Goal: Task Accomplishment & Management: Manage account settings

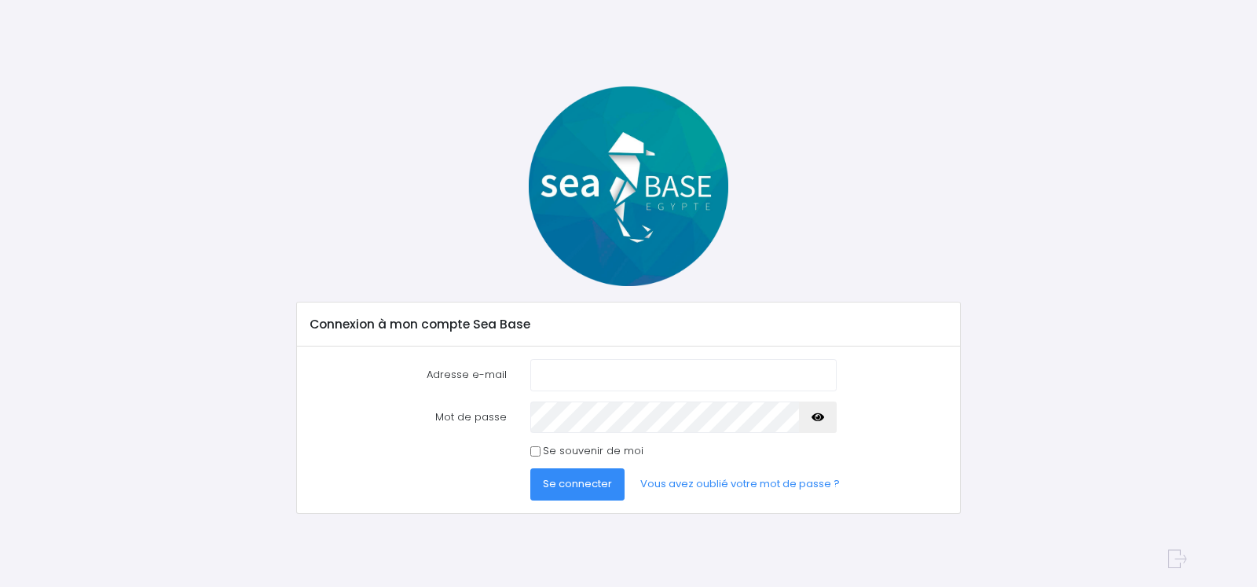
drag, startPoint x: 0, startPoint y: 0, endPoint x: 555, endPoint y: 374, distance: 668.9
click at [555, 374] on input "Adresse e-mail" at bounding box center [683, 374] width 306 height 31
type input "a.thevenet25@orange.fr"
click at [538, 451] on input "Se souvenir de moi" at bounding box center [535, 451] width 10 height 10
click at [534, 450] on input "Se souvenir de moi" at bounding box center [535, 451] width 10 height 10
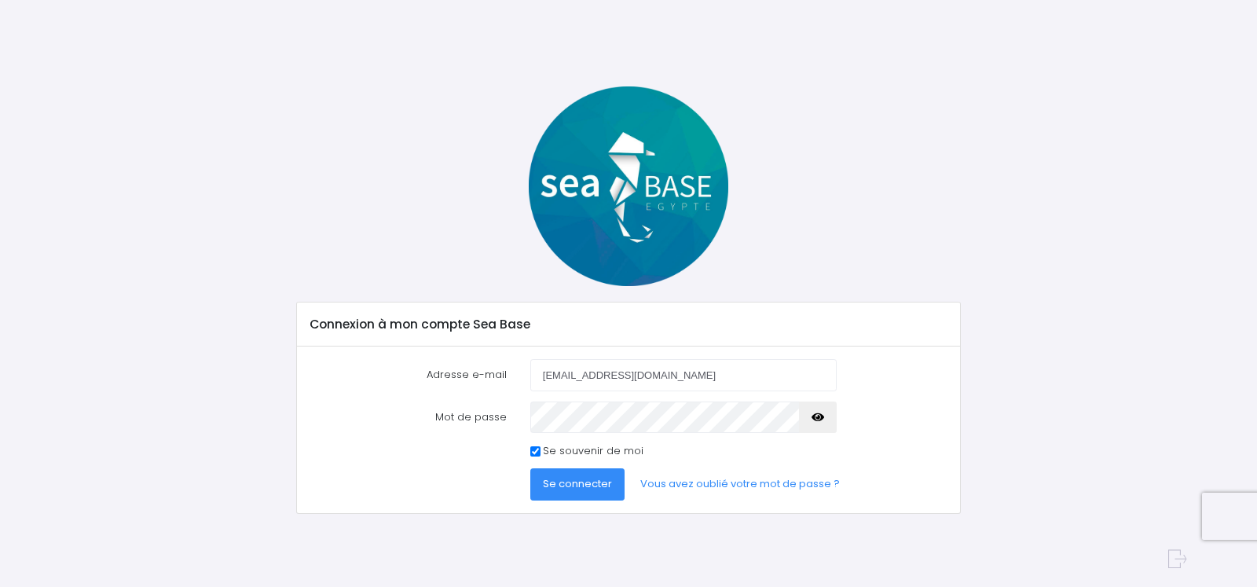
checkbox input "false"
click at [572, 482] on span "Se connecter" at bounding box center [577, 483] width 69 height 15
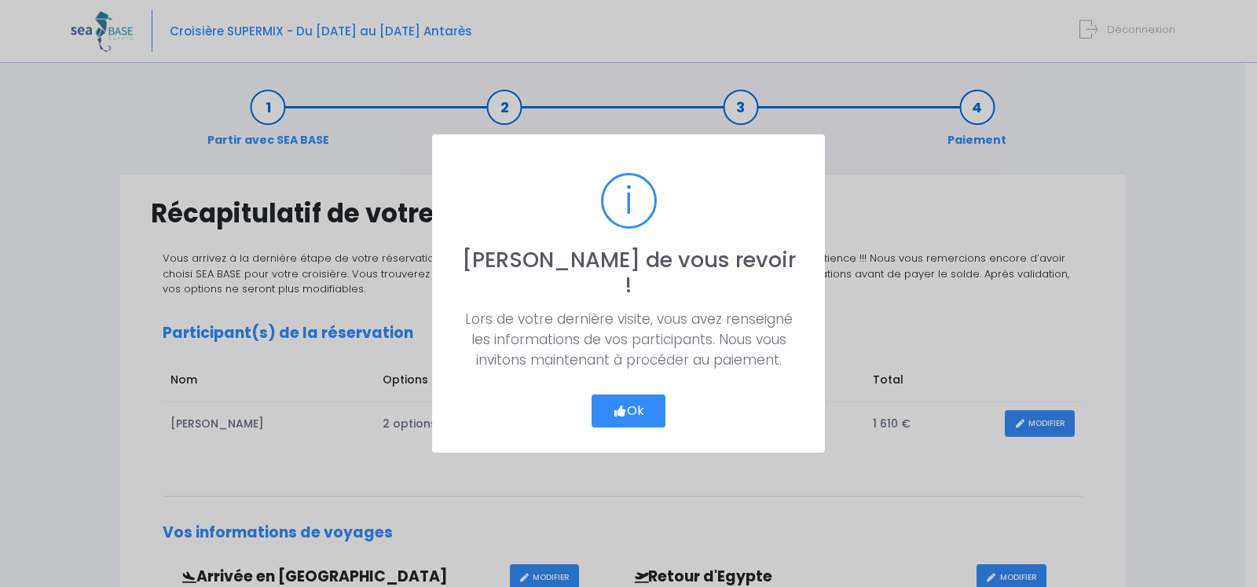
click at [631, 403] on button "Ok" at bounding box center [629, 410] width 74 height 33
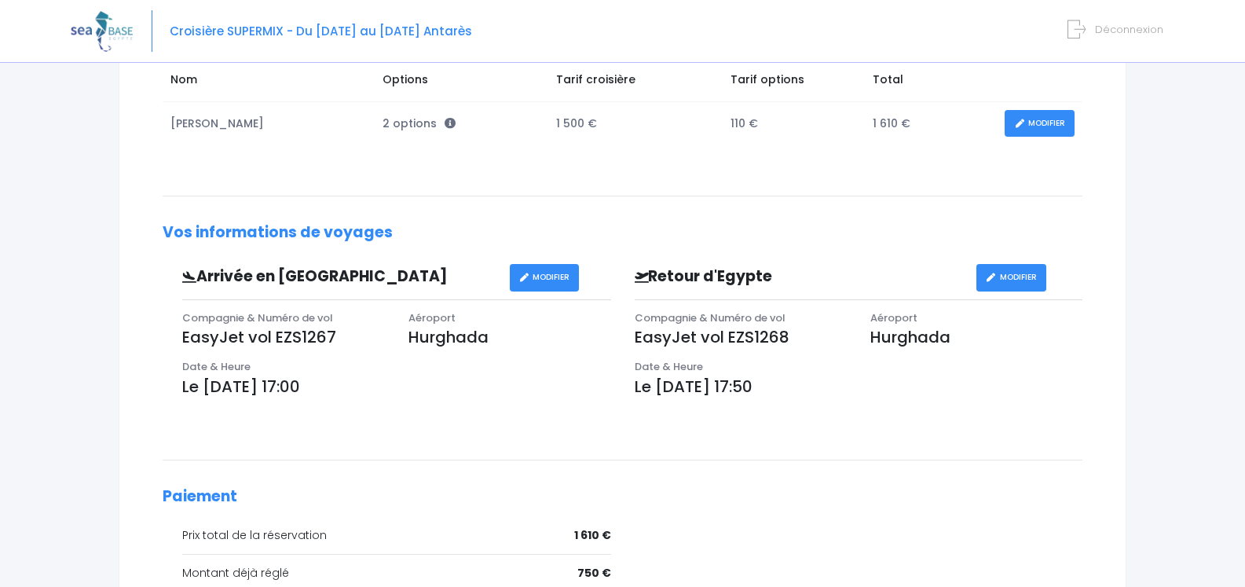
scroll to position [236, 0]
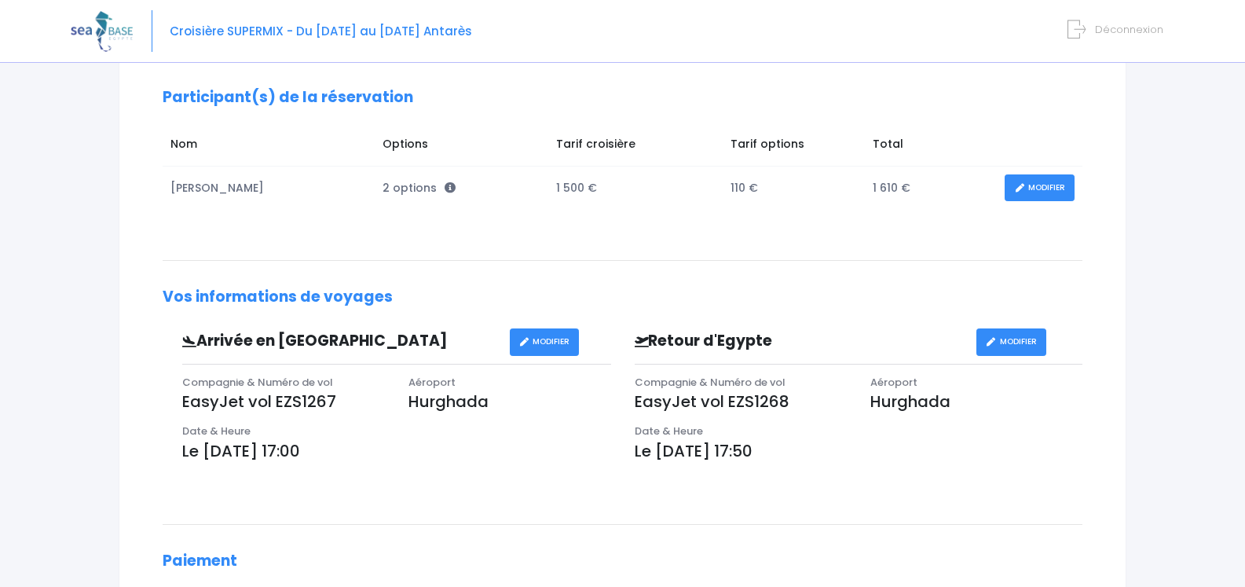
click at [540, 336] on link "MODIFIER" at bounding box center [545, 341] width 70 height 27
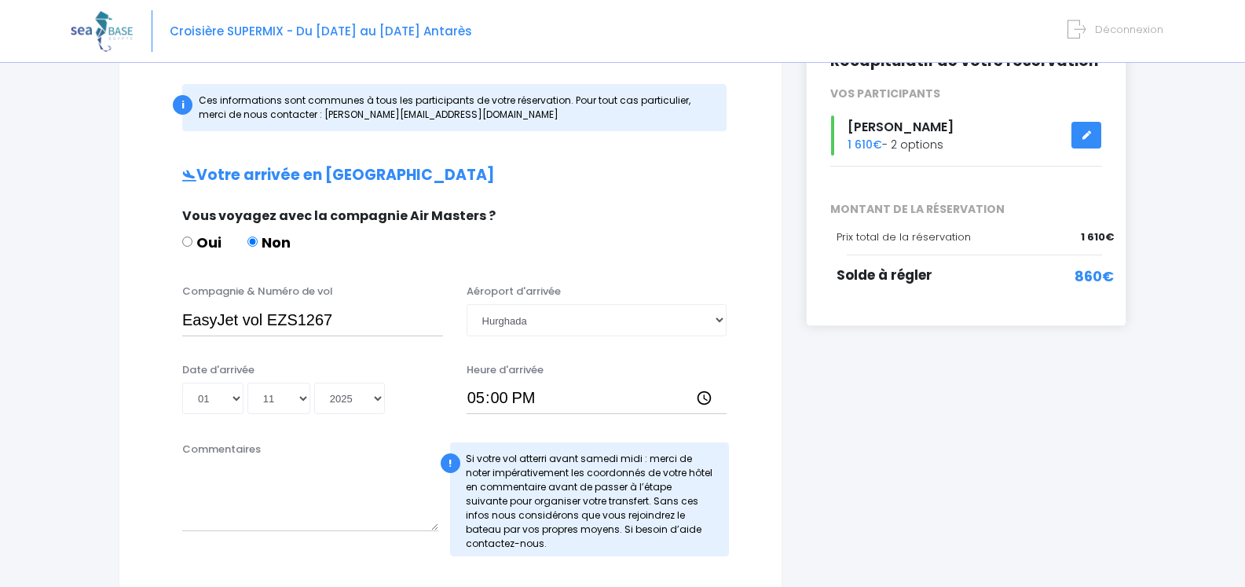
scroll to position [236, 0]
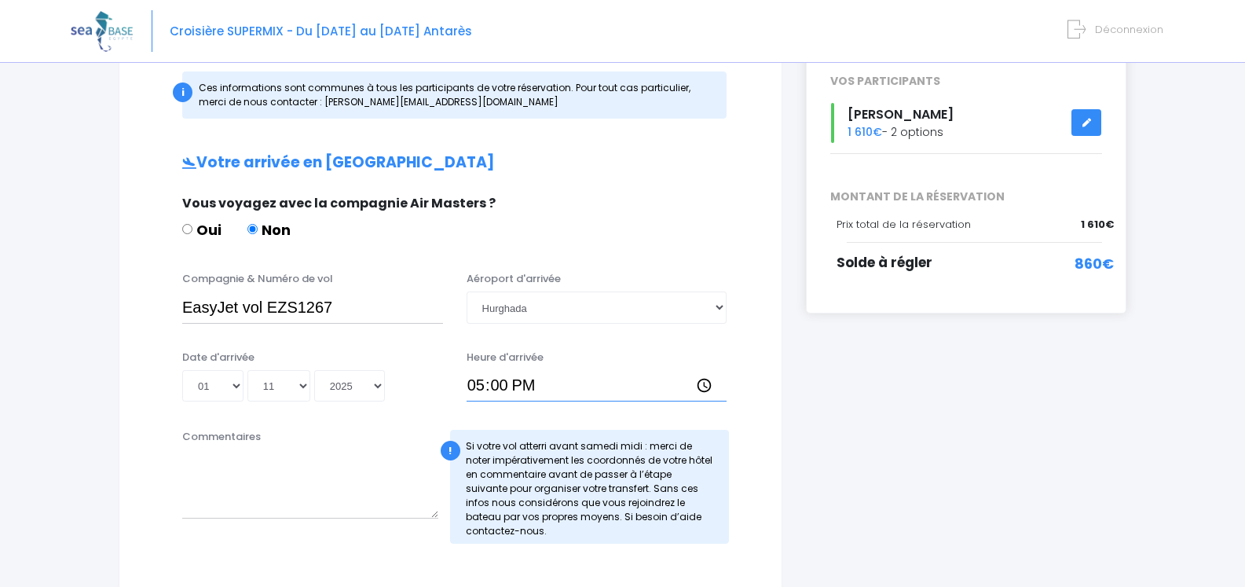
click at [704, 386] on input "17:00" at bounding box center [597, 385] width 261 height 31
type input "17:20"
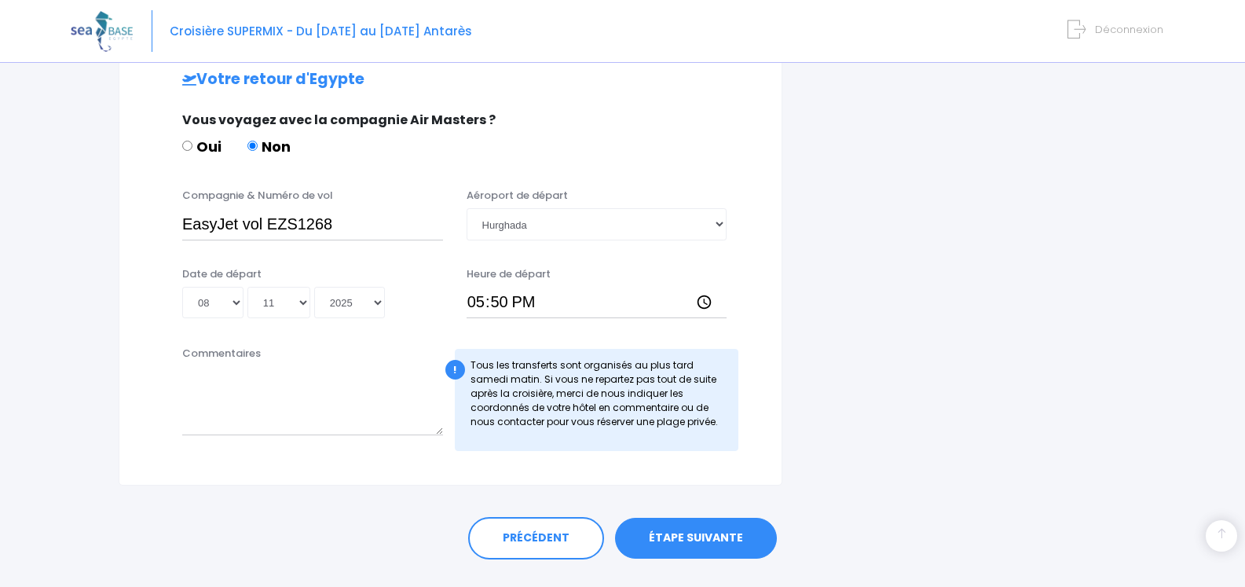
scroll to position [786, 0]
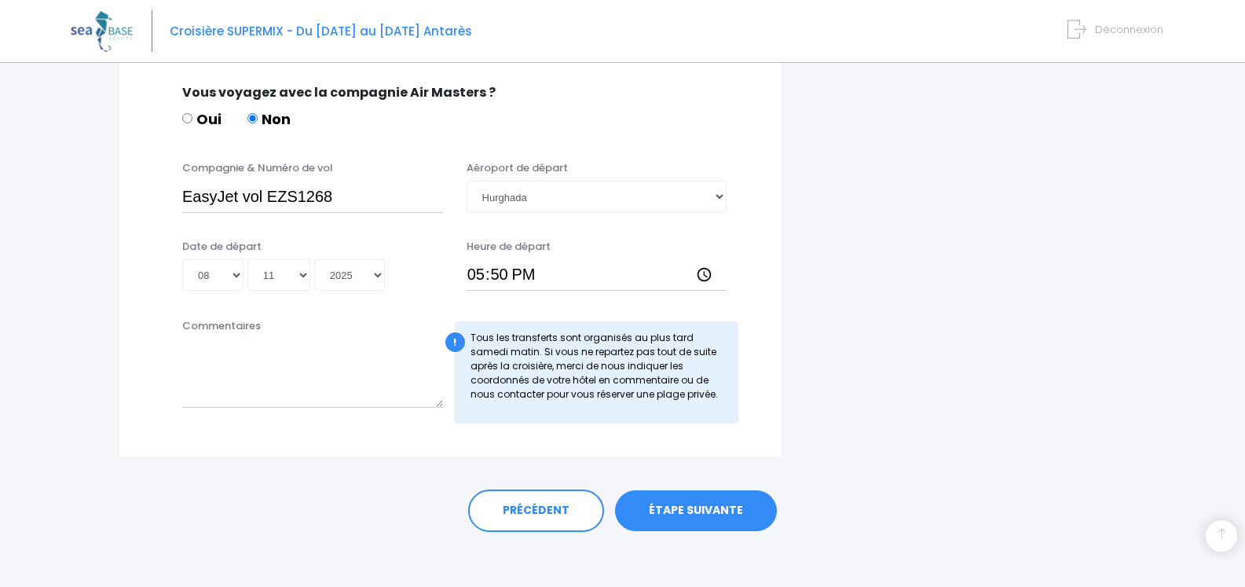
click at [702, 508] on link "ÉTAPE SUIVANTE" at bounding box center [696, 510] width 162 height 41
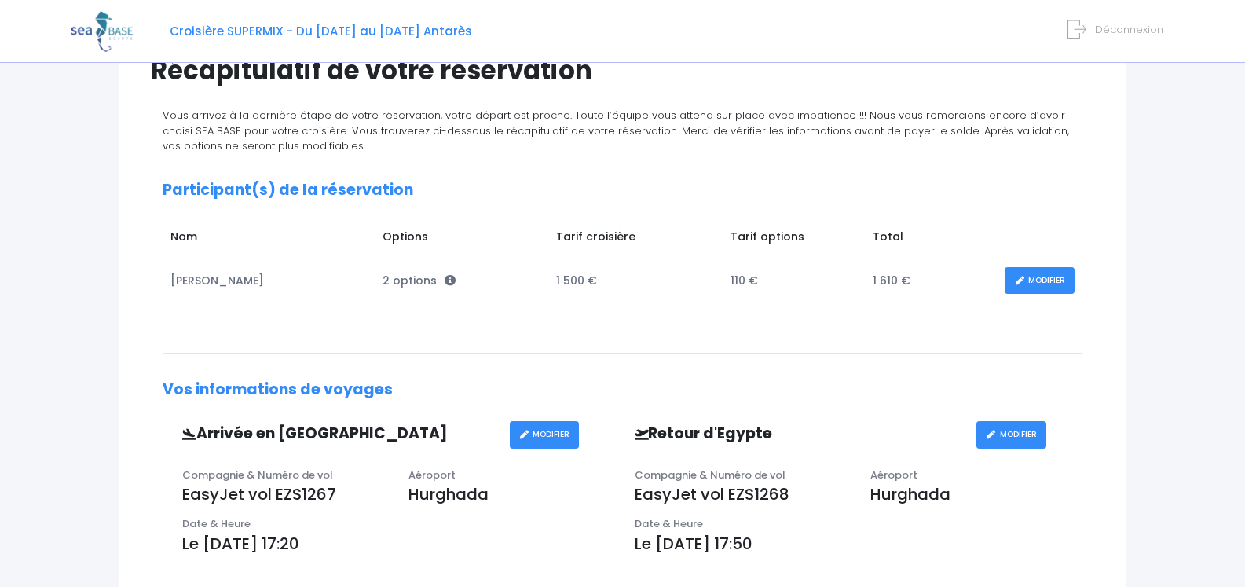
scroll to position [236, 0]
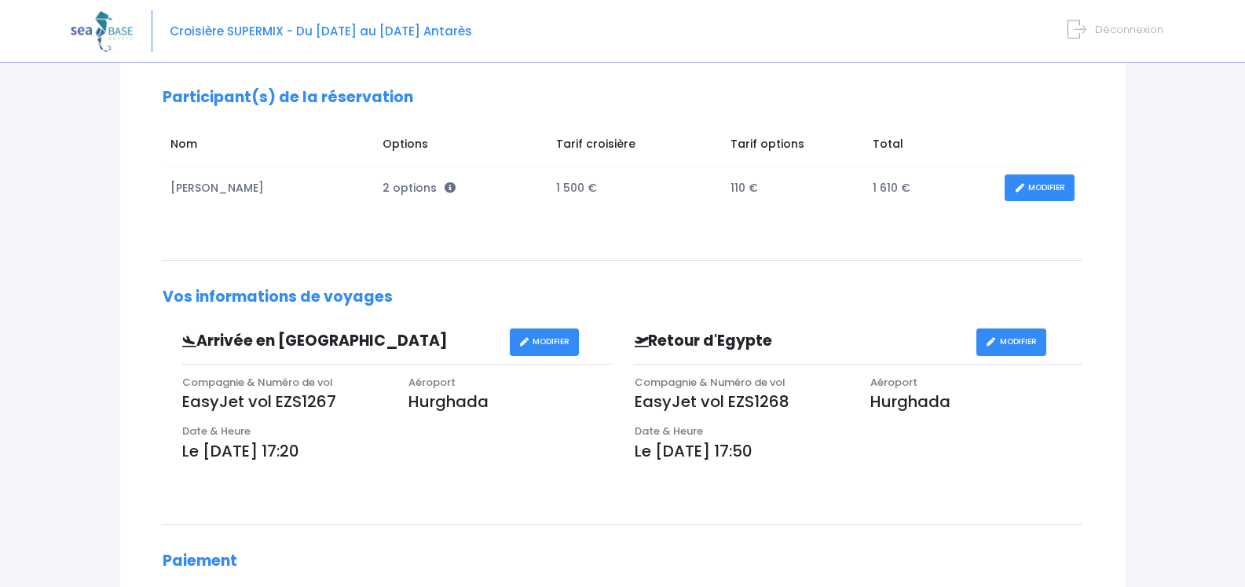
click at [1010, 338] on link "MODIFIER" at bounding box center [1011, 341] width 70 height 27
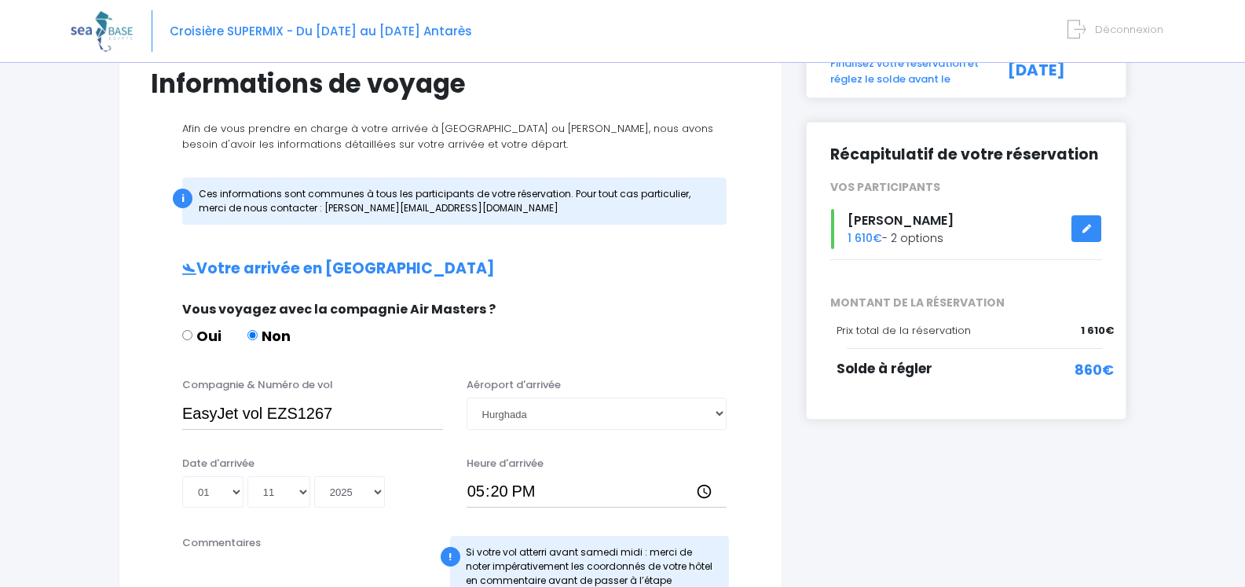
scroll to position [236, 0]
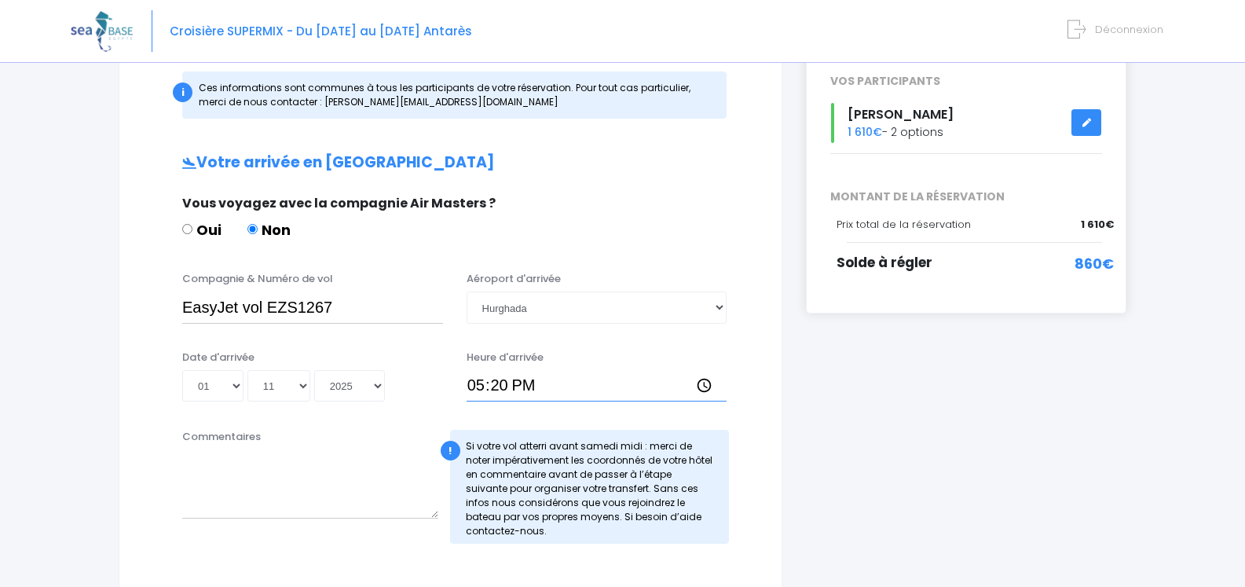
click at [703, 386] on input "17:20" at bounding box center [597, 385] width 261 height 31
click at [490, 388] on input "18:05" at bounding box center [597, 385] width 261 height 31
click at [703, 384] on input "18:05" at bounding box center [597, 385] width 261 height 31
click at [709, 382] on input "17:21" at bounding box center [597, 385] width 261 height 31
type input "17:20"
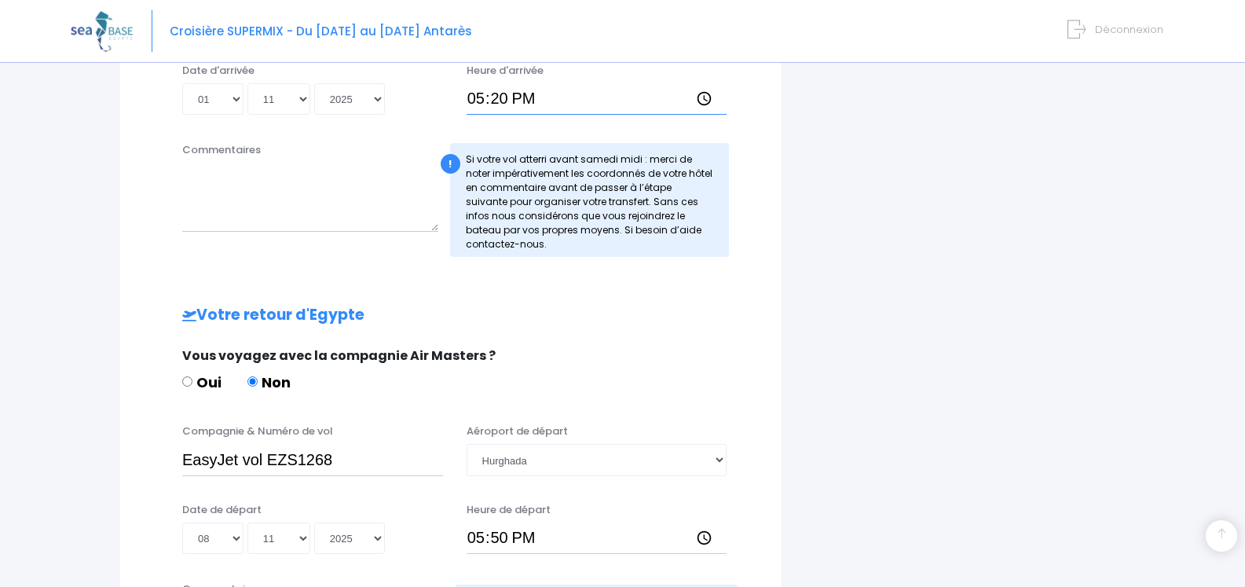
scroll to position [550, 0]
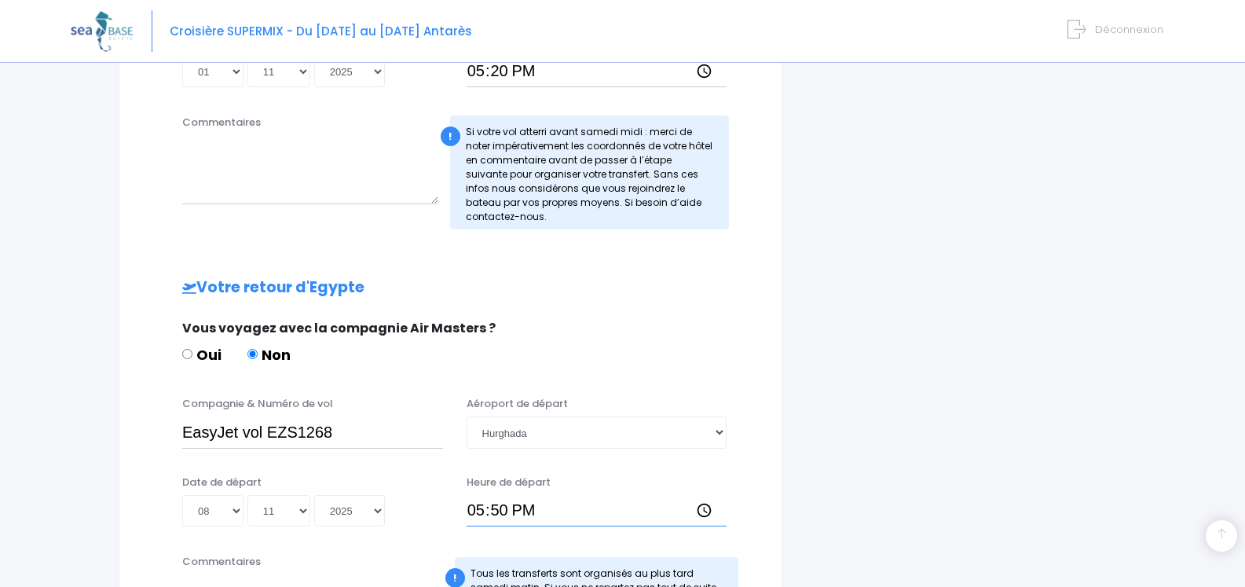
click at [482, 508] on input "17:50" at bounding box center [597, 510] width 261 height 31
click at [705, 508] on input "17:50" at bounding box center [597, 510] width 261 height 31
type input "18:05"
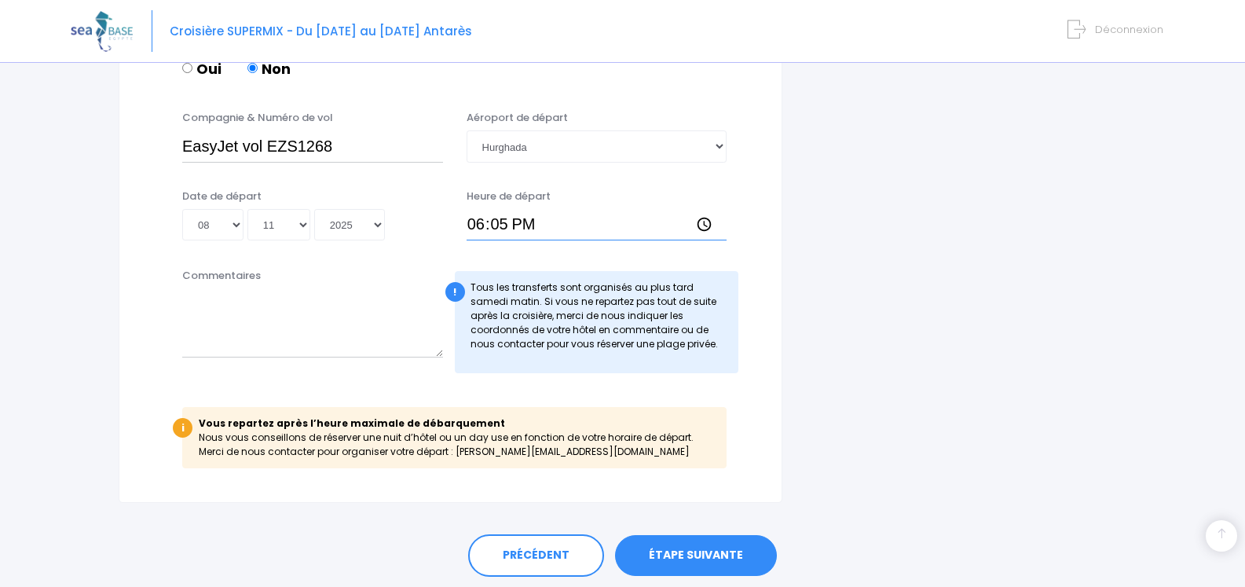
scroll to position [888, 0]
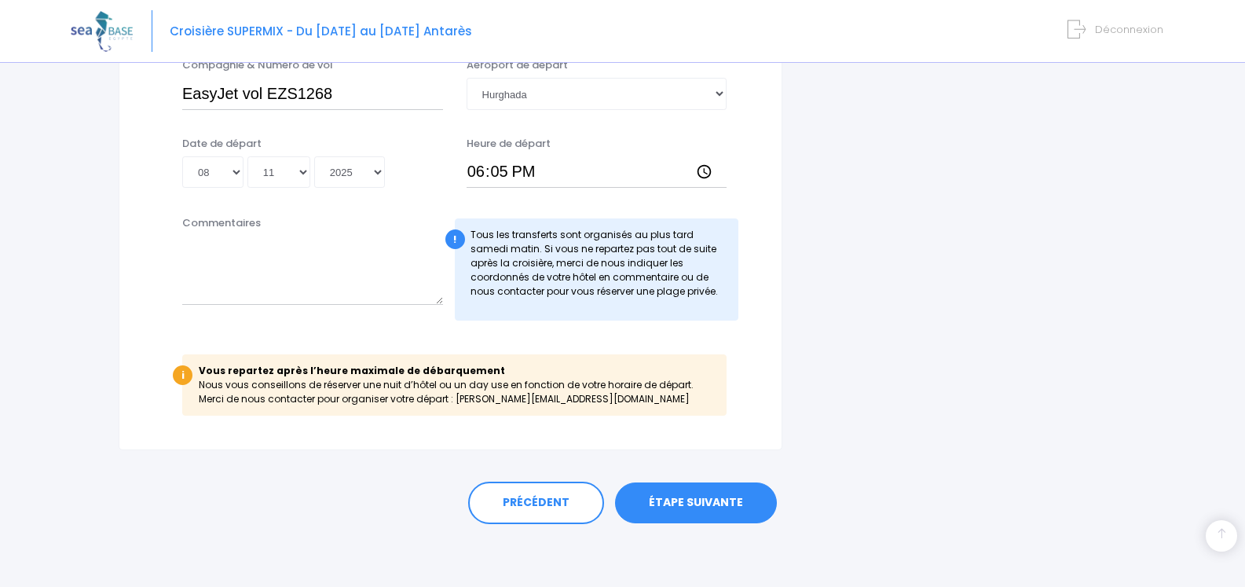
click at [686, 501] on link "ÉTAPE SUIVANTE" at bounding box center [696, 502] width 162 height 41
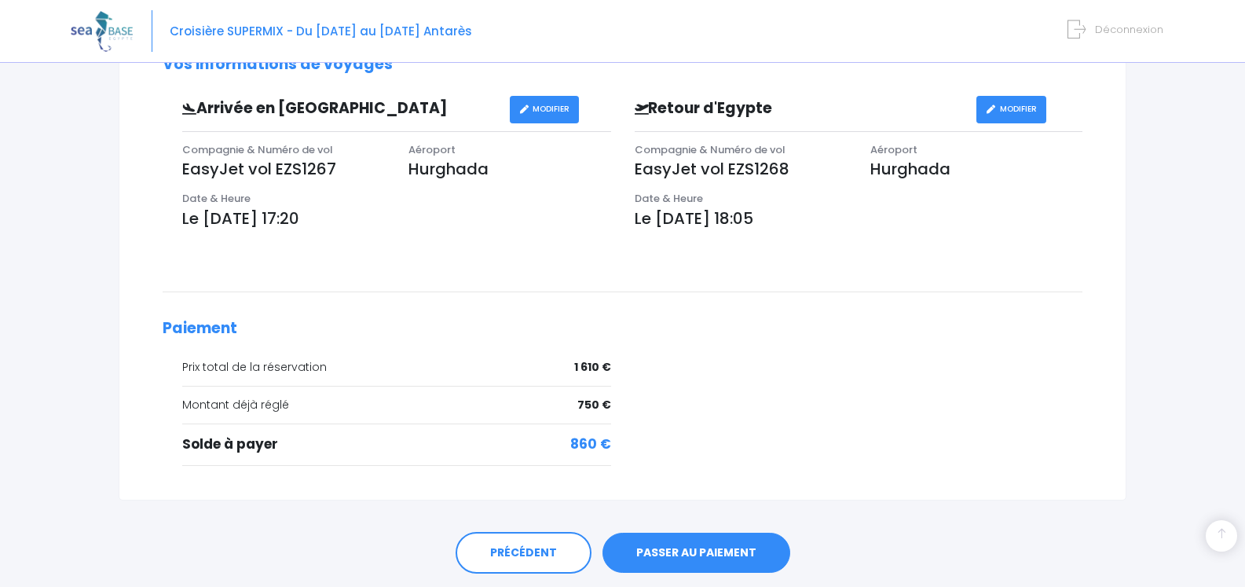
scroll to position [518, 0]
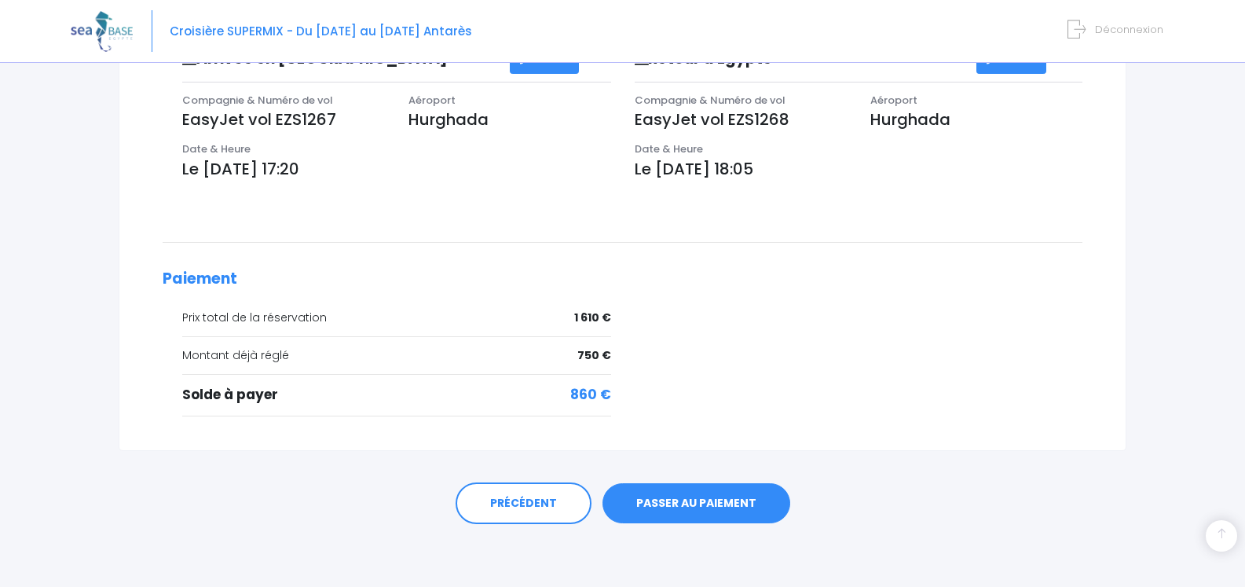
click at [718, 500] on link "PASSER AU PAIEMENT" at bounding box center [697, 503] width 188 height 41
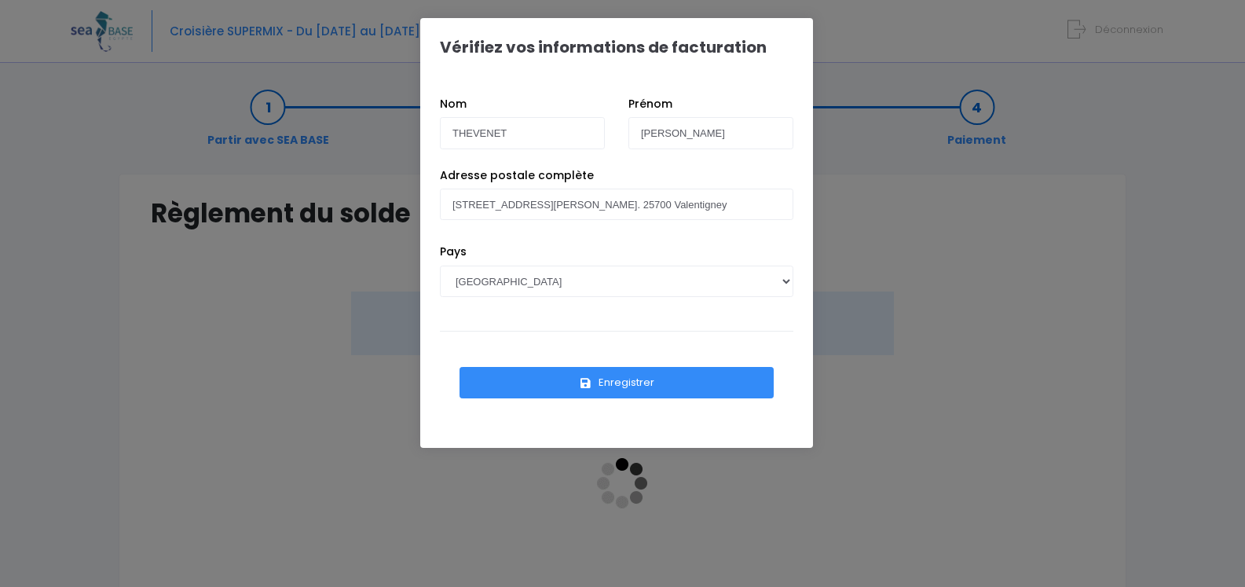
click at [625, 382] on button "Enregistrer" at bounding box center [617, 382] width 314 height 31
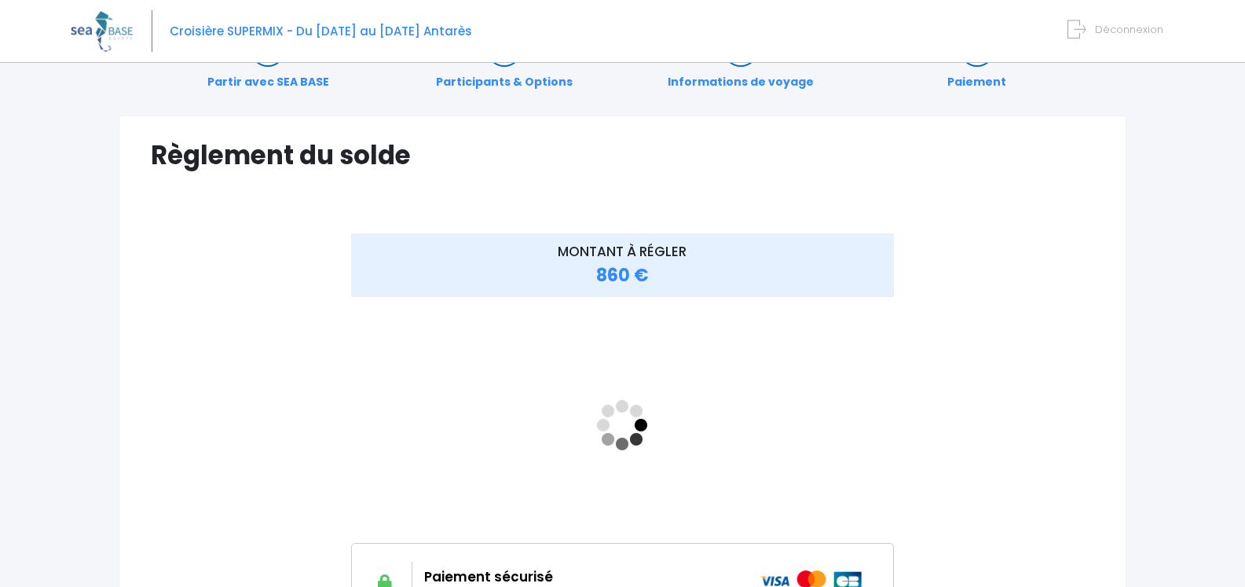
scroll to position [39, 0]
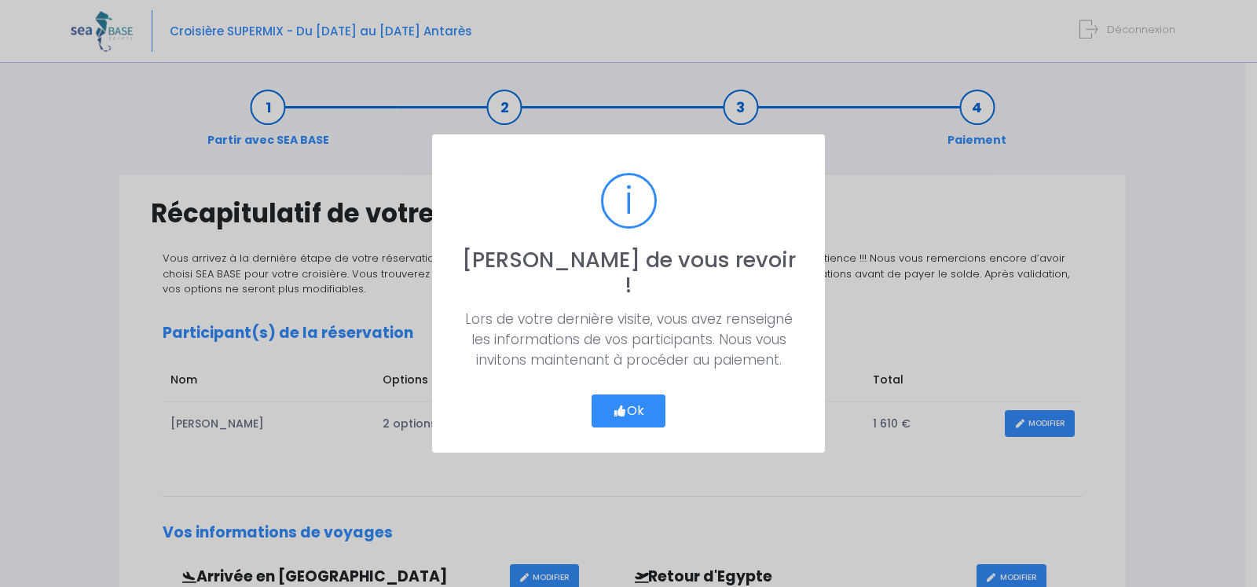
click at [630, 397] on button "Ok" at bounding box center [629, 410] width 74 height 33
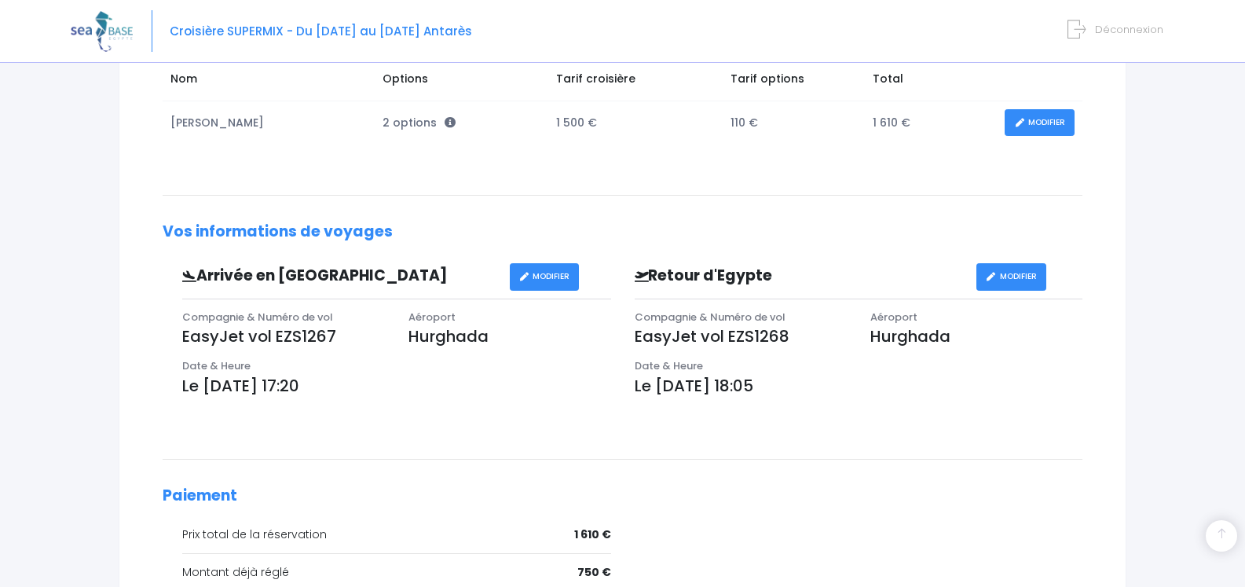
scroll to position [314, 0]
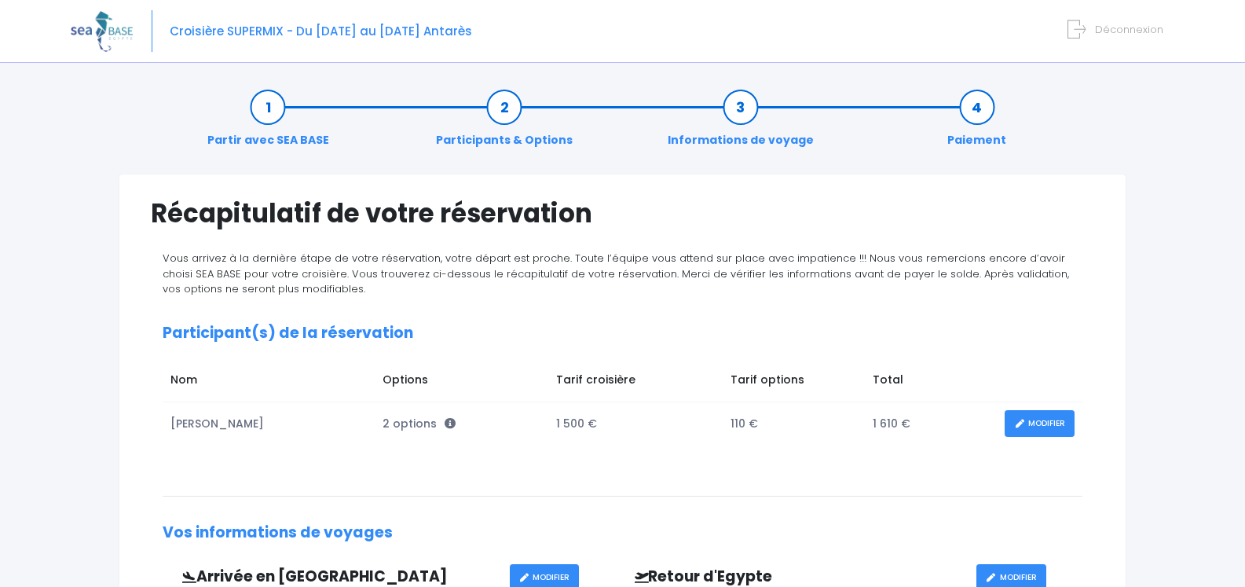
click at [1132, 24] on span "Déconnexion" at bounding box center [1129, 29] width 68 height 15
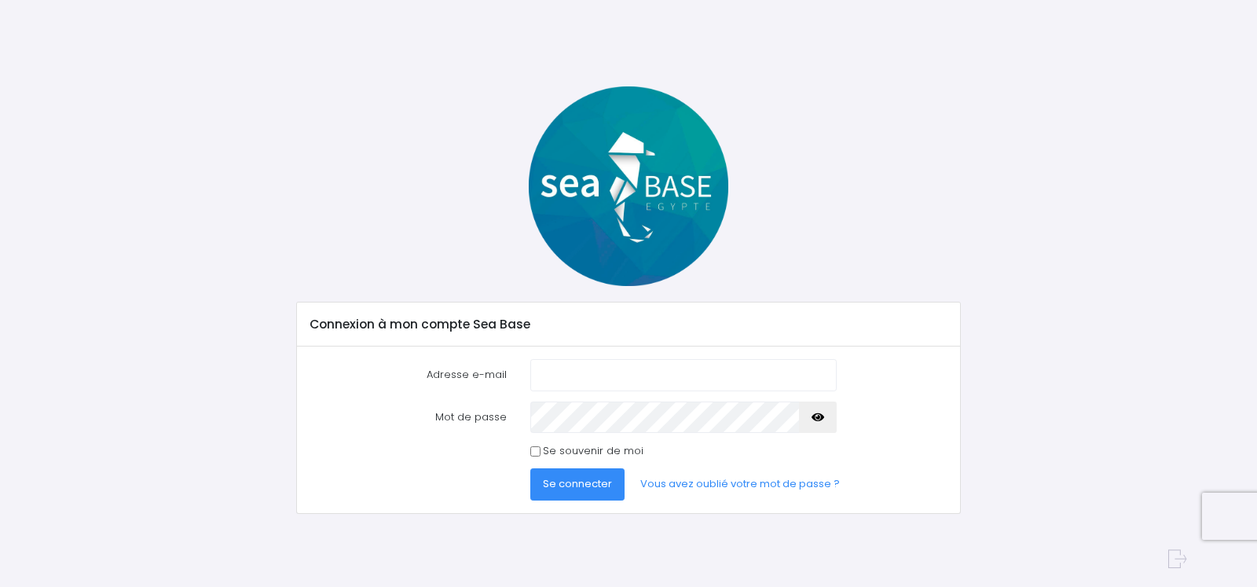
click at [547, 374] on input "Adresse e-mail" at bounding box center [683, 374] width 306 height 31
type input "g.thevenet@orange.fr"
click at [596, 477] on span "Se connecter" at bounding box center [577, 483] width 69 height 15
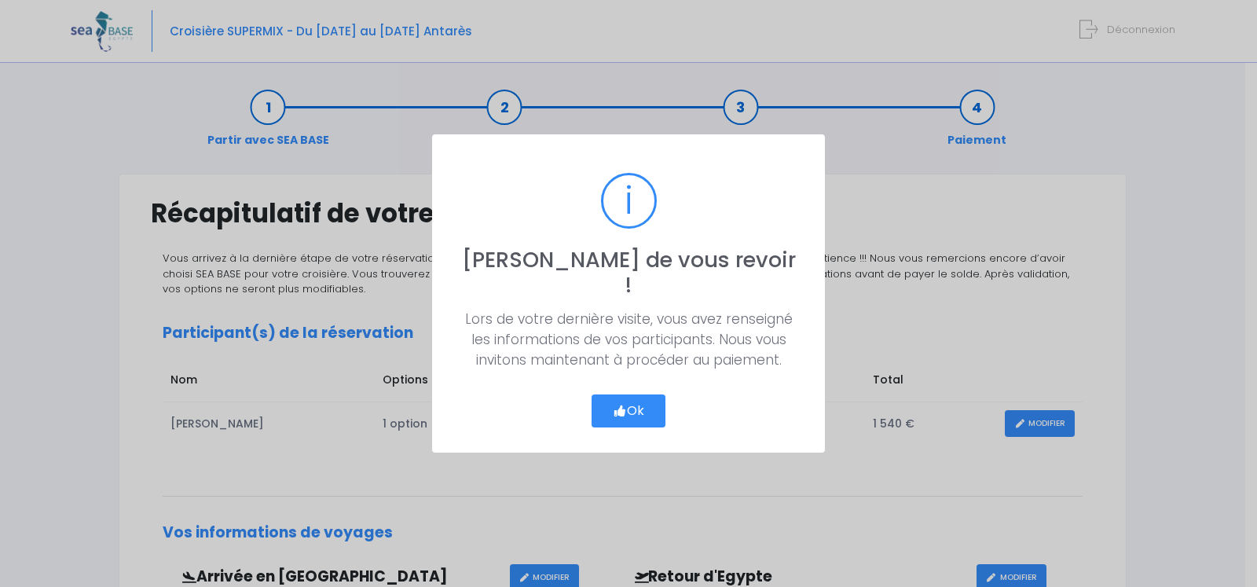
click at [650, 396] on button "Ok" at bounding box center [629, 410] width 74 height 33
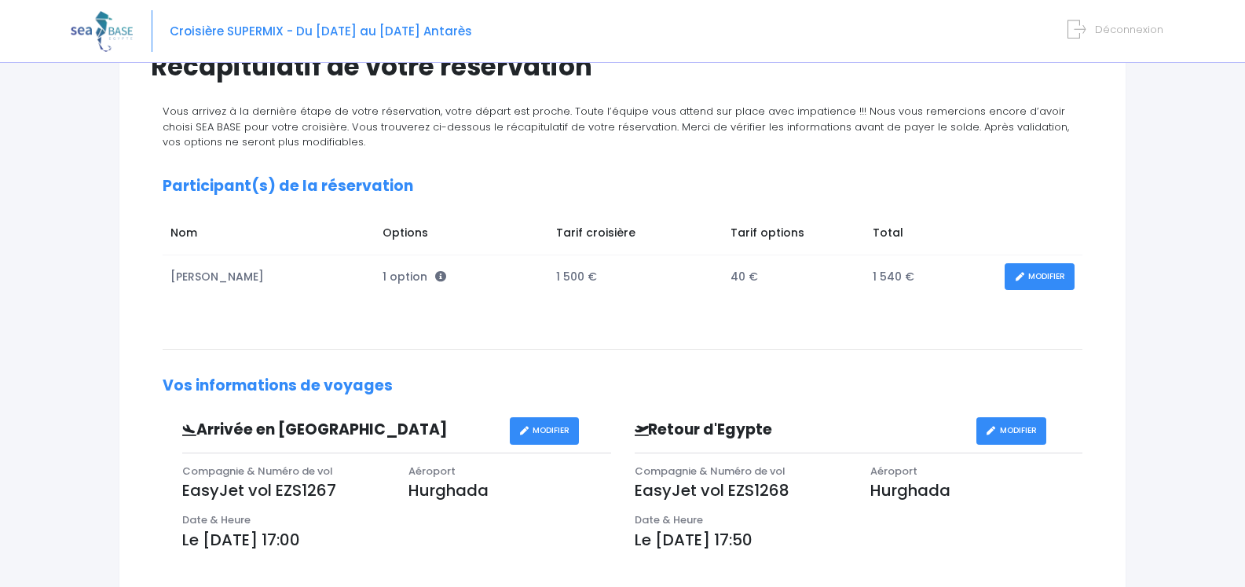
scroll to position [236, 0]
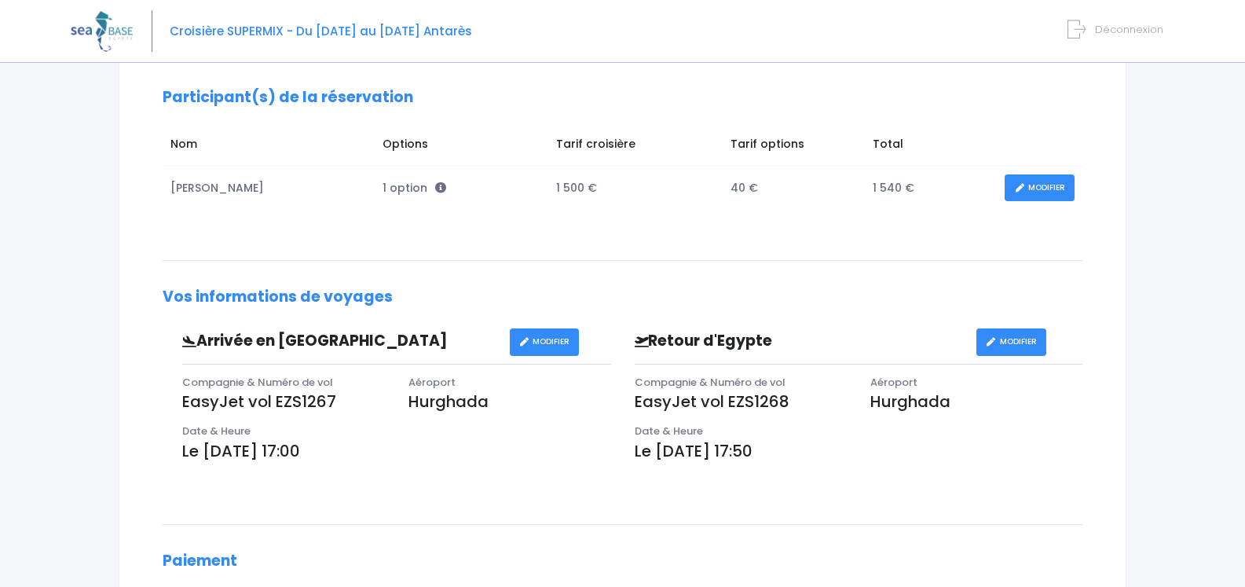
click at [551, 338] on link "MODIFIER" at bounding box center [545, 341] width 70 height 27
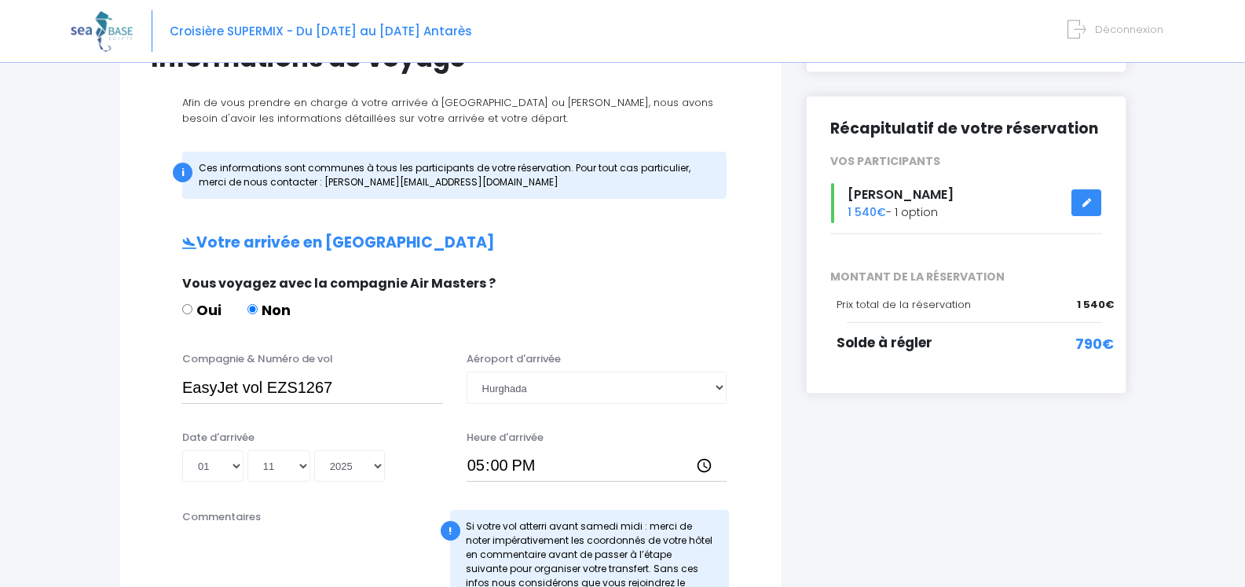
scroll to position [157, 0]
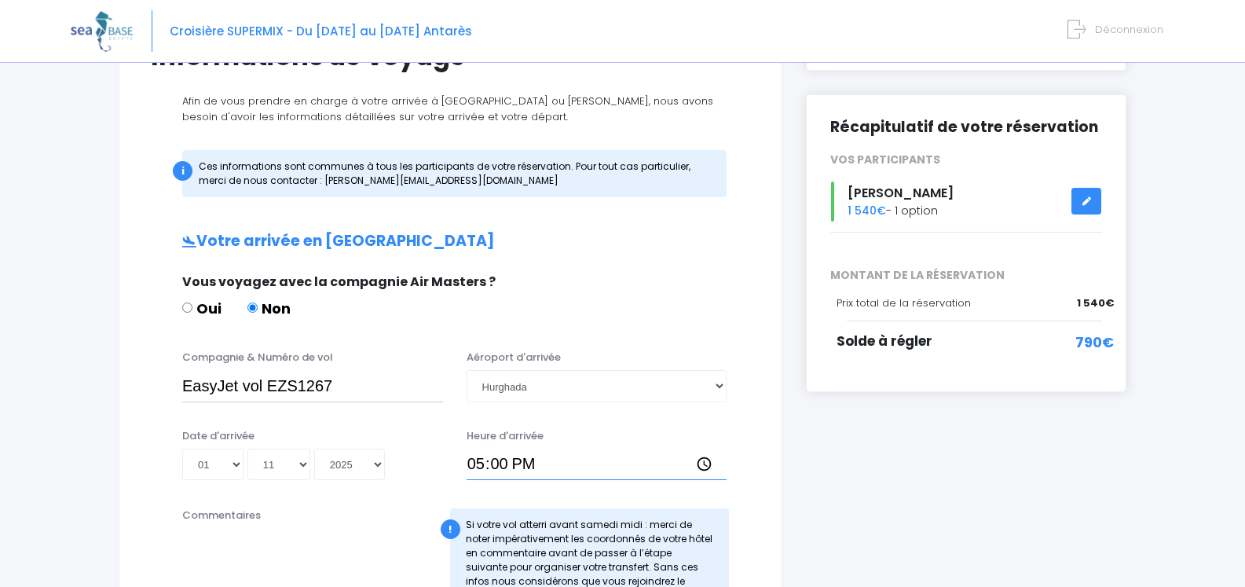
click at [702, 461] on input "17:00" at bounding box center [597, 464] width 261 height 31
type input "17:20"
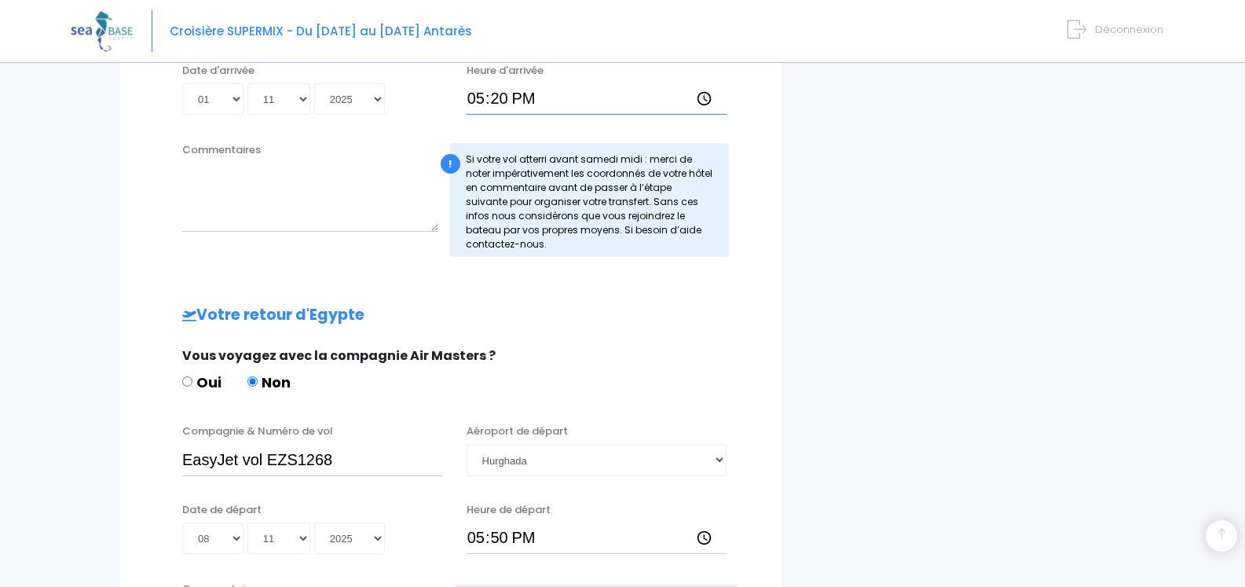
scroll to position [550, 0]
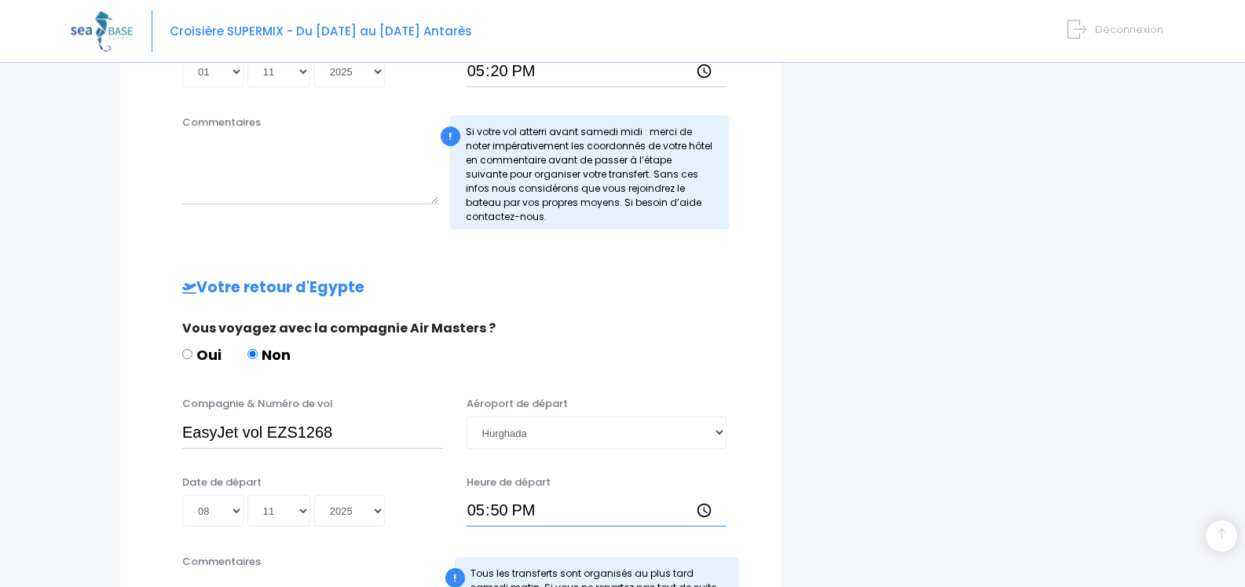
click at [493, 504] on input "17:50" at bounding box center [597, 510] width 261 height 31
click at [705, 510] on input "17:50" at bounding box center [597, 510] width 261 height 31
type input "18:05"
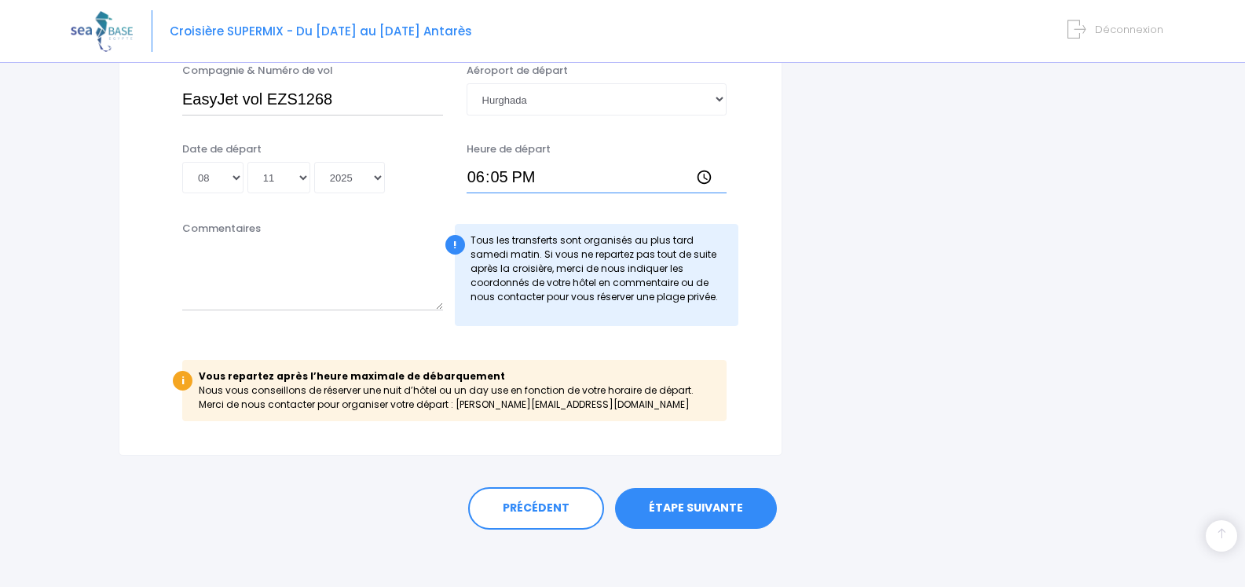
scroll to position [888, 0]
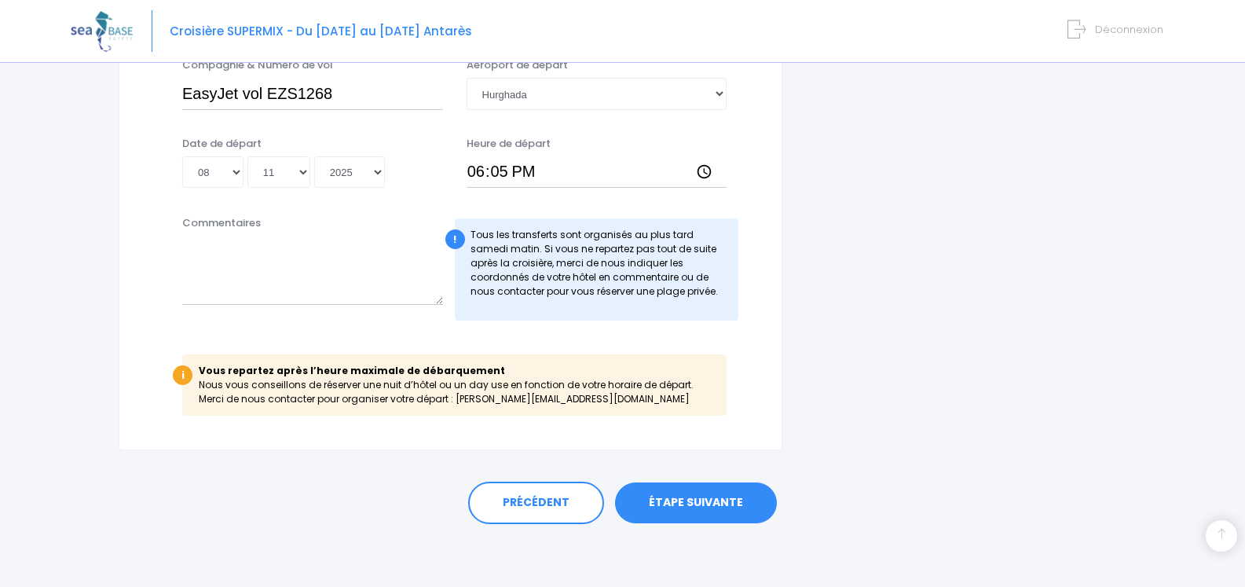
click at [665, 500] on link "ÉTAPE SUIVANTE" at bounding box center [696, 502] width 162 height 41
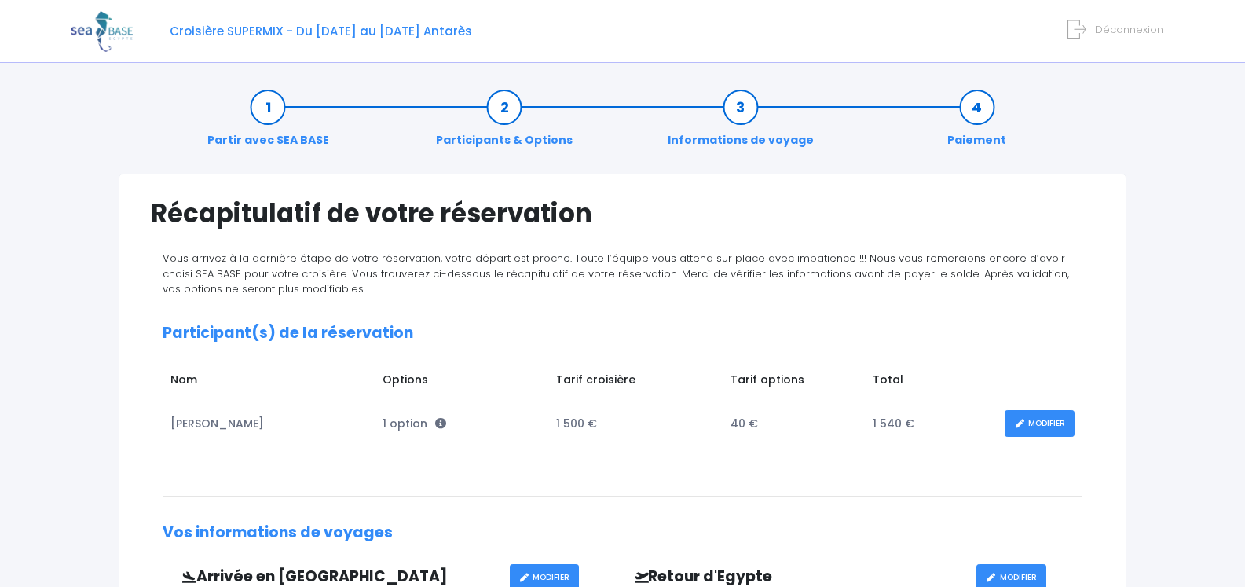
click at [1121, 29] on span "Déconnexion" at bounding box center [1129, 29] width 68 height 15
